Goal: Entertainment & Leisure: Consume media (video, audio)

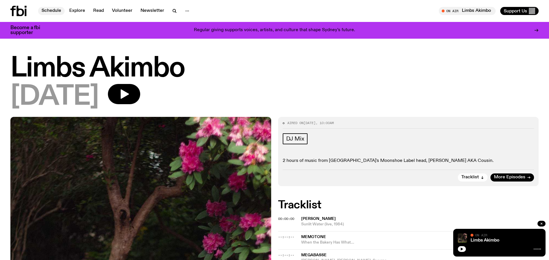
click at [57, 11] on link "Schedule" at bounding box center [51, 11] width 27 height 8
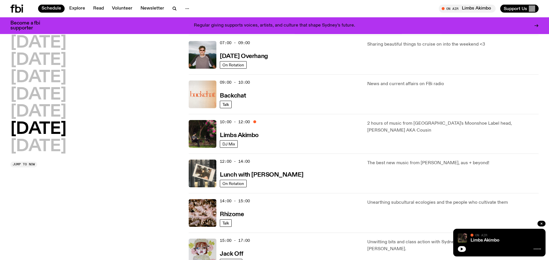
scroll to position [112, 0]
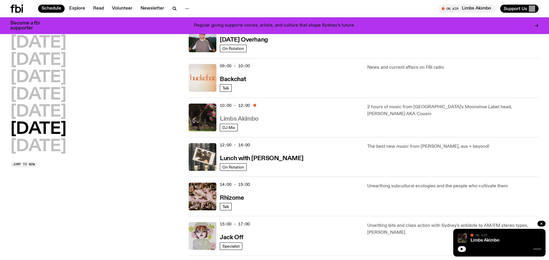
click at [251, 122] on h3 "Limbs Akimbo" at bounding box center [239, 119] width 39 height 6
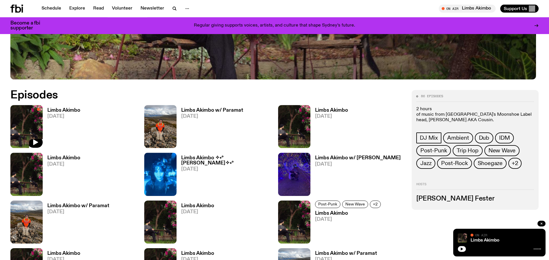
scroll to position [305, 0]
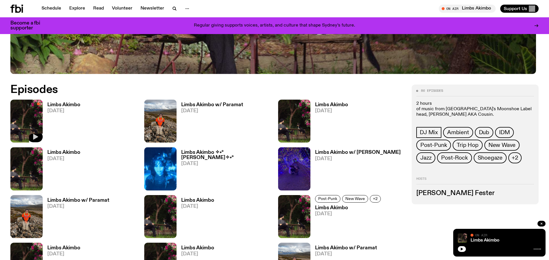
click at [38, 140] on icon "button" at bounding box center [35, 137] width 5 height 6
click at [458, 246] on button "button" at bounding box center [462, 249] width 8 height 6
click at [460, 247] on icon "button" at bounding box center [461, 248] width 3 height 3
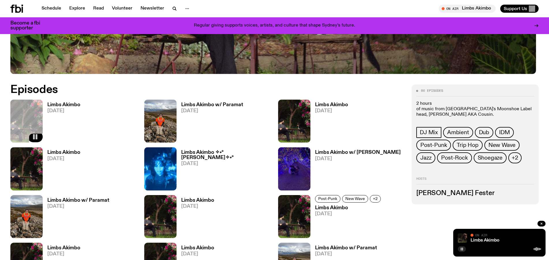
click at [458, 240] on img at bounding box center [462, 237] width 9 height 9
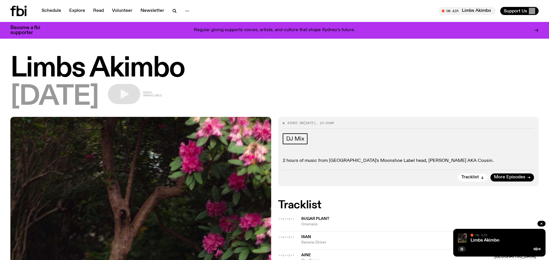
click at [453, 242] on div "Limbs Akimbo On Air On Air" at bounding box center [499, 243] width 92 height 28
click at [462, 247] on rect "button" at bounding box center [462, 248] width 1 height 3
drag, startPoint x: 318, startPoint y: 112, endPoint x: 316, endPoint y: 109, distance: 3.9
click at [316, 109] on div "[DATE] Audio unavailable" at bounding box center [274, 97] width 528 height 26
